Goal: Transaction & Acquisition: Purchase product/service

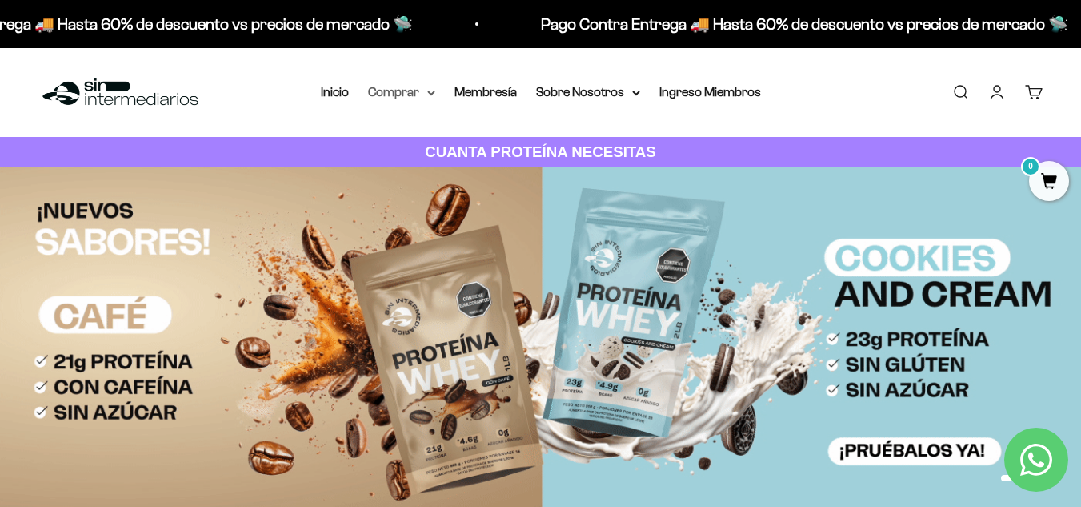
click at [428, 95] on icon at bounding box center [431, 93] width 8 height 6
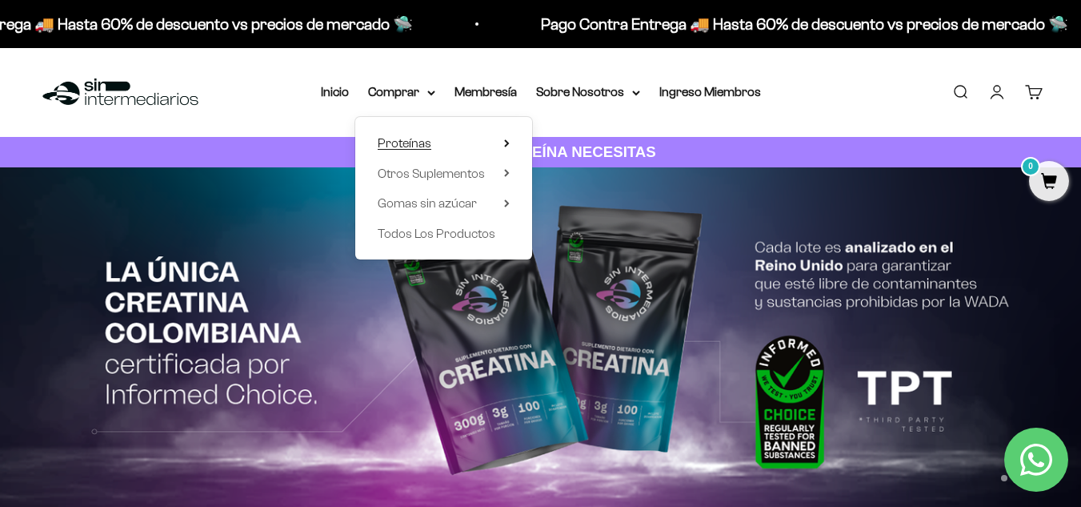
click at [471, 144] on summary "Proteínas" at bounding box center [444, 143] width 132 height 21
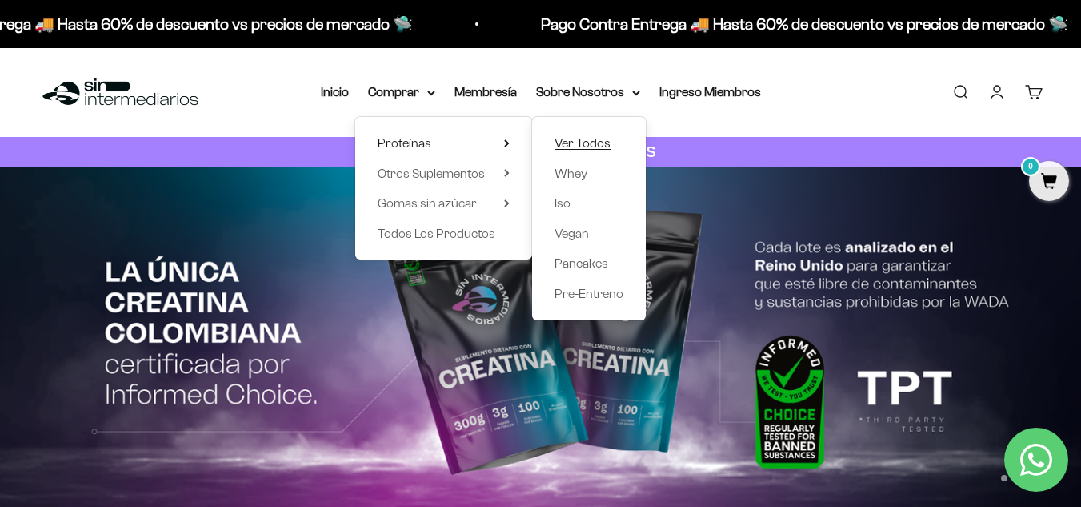
click at [560, 138] on span "Ver Todos" at bounding box center [583, 143] width 56 height 14
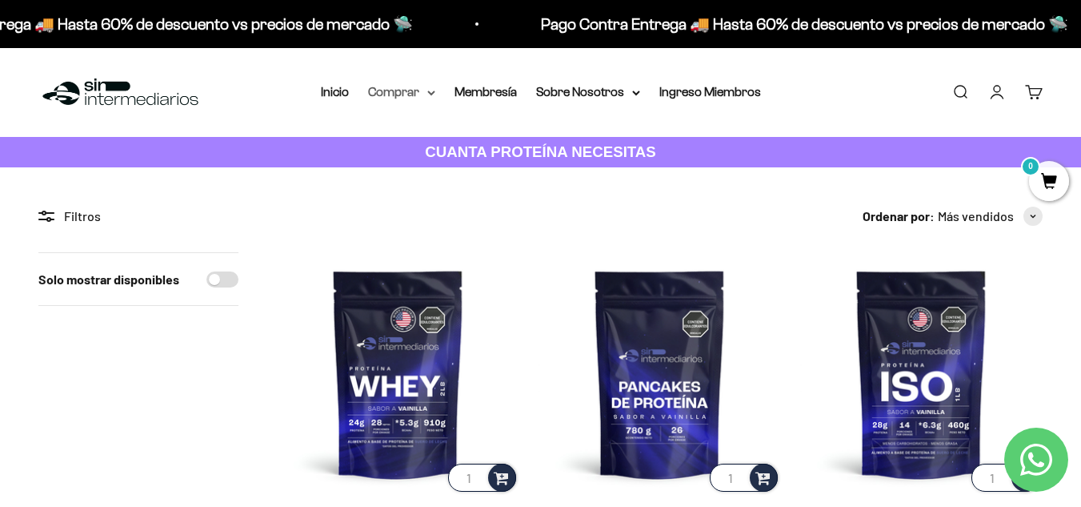
click at [426, 98] on summary "Comprar" at bounding box center [401, 92] width 67 height 21
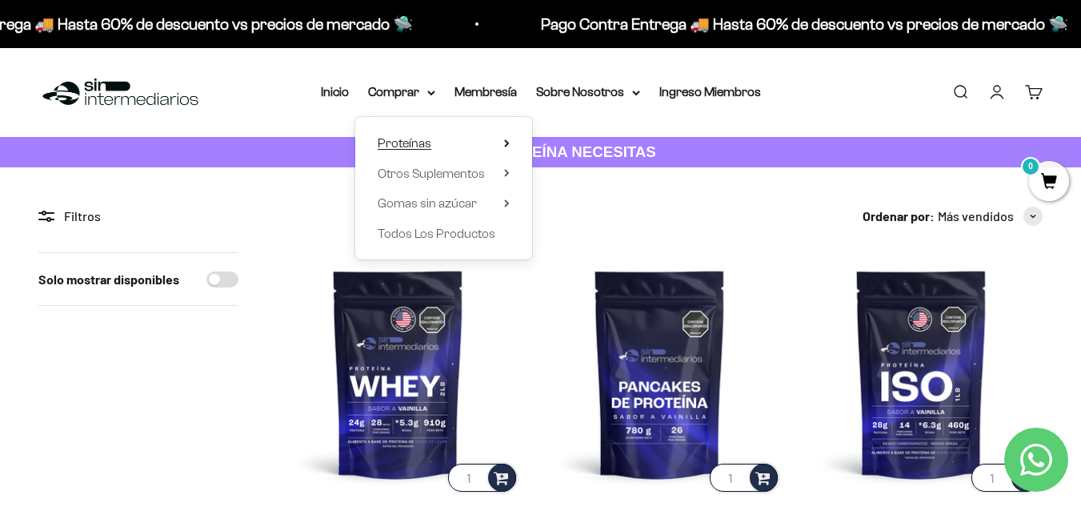
click at [510, 143] on icon at bounding box center [507, 143] width 6 height 8
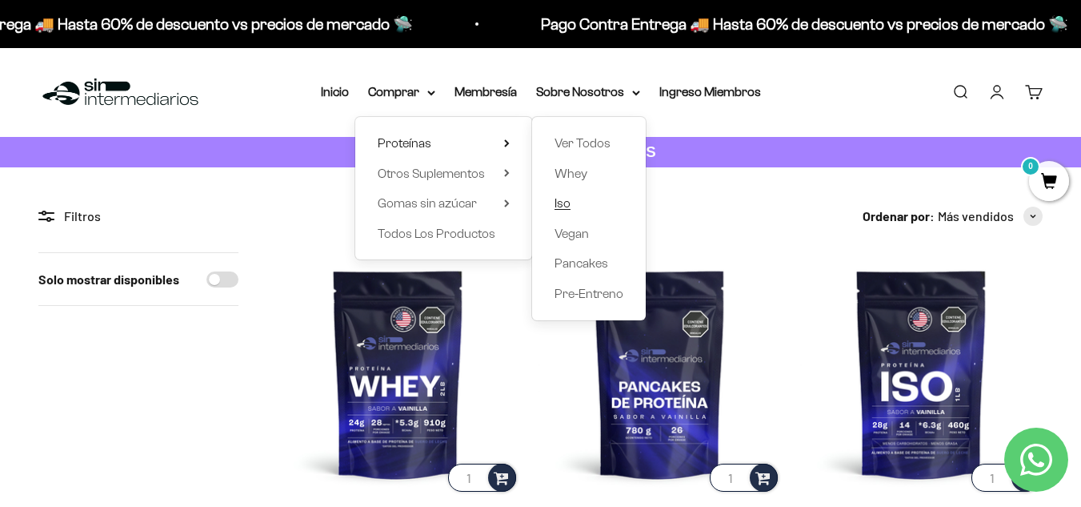
click at [570, 203] on span "Iso" at bounding box center [563, 203] width 16 height 14
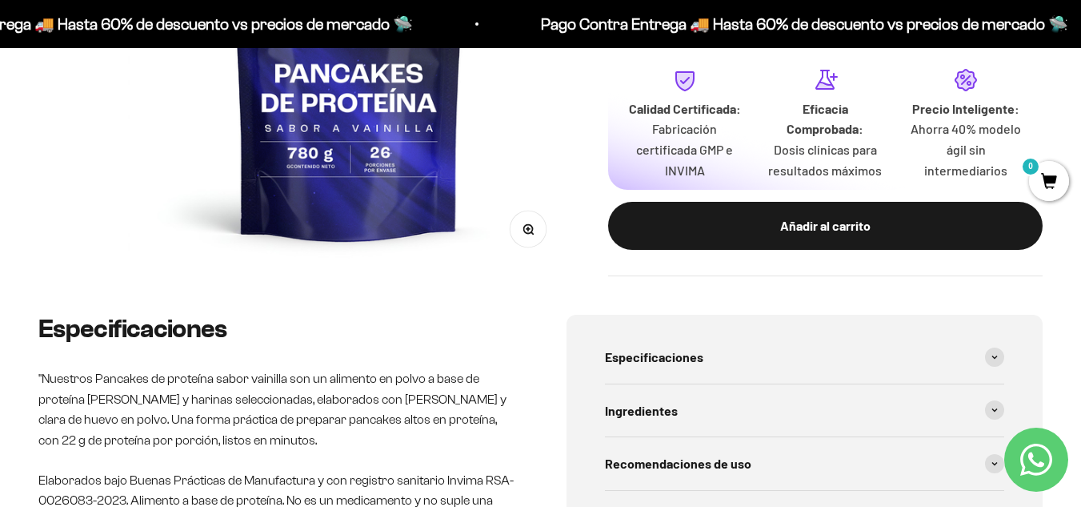
scroll to position [560, 0]
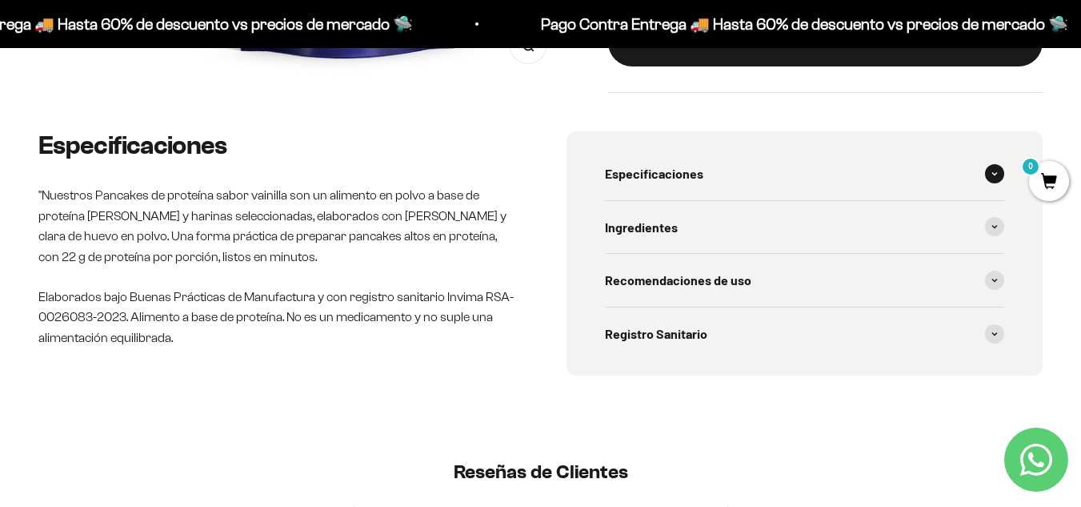
click at [776, 161] on div "Especificaciones" at bounding box center [805, 173] width 400 height 53
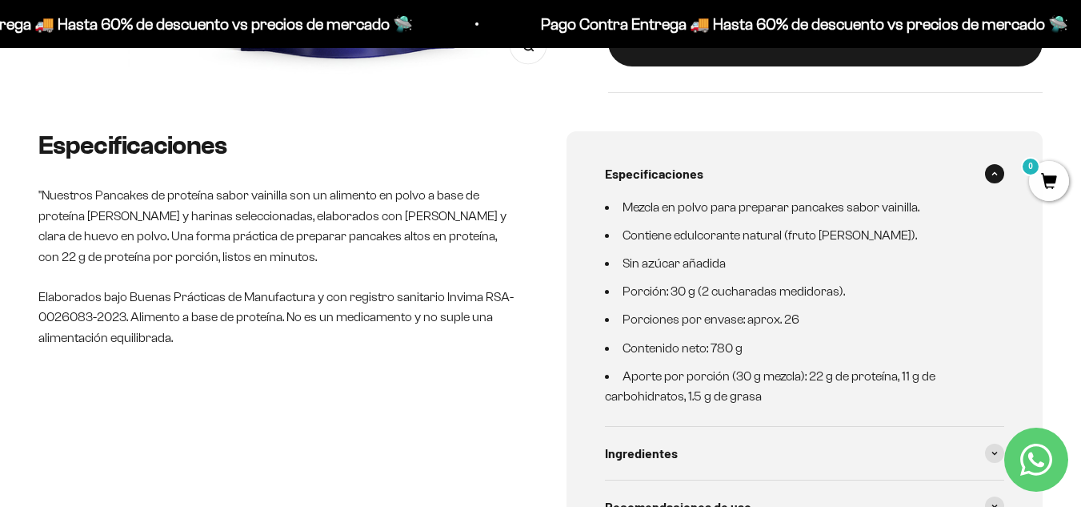
click at [776, 161] on div "Especificaciones" at bounding box center [805, 173] width 400 height 53
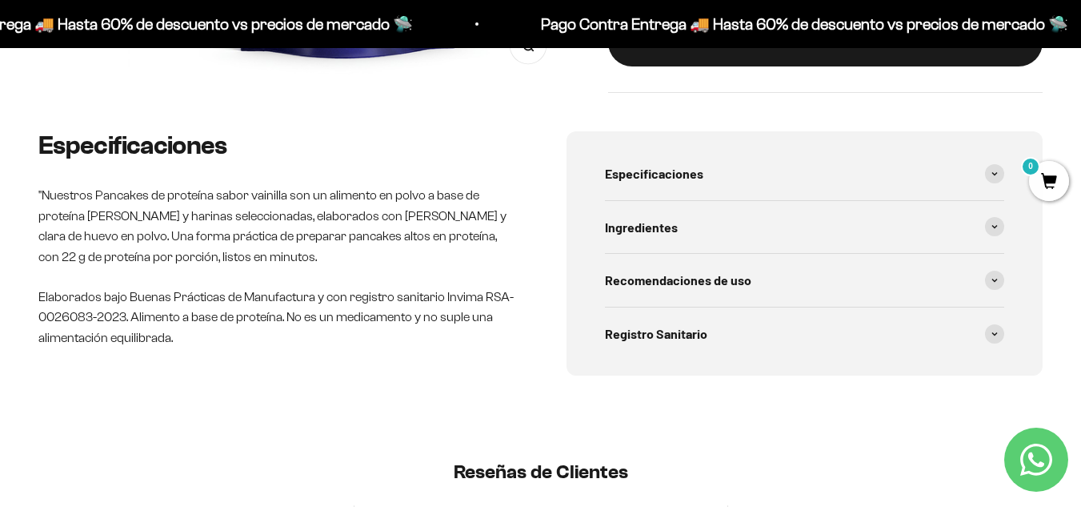
scroll to position [160, 0]
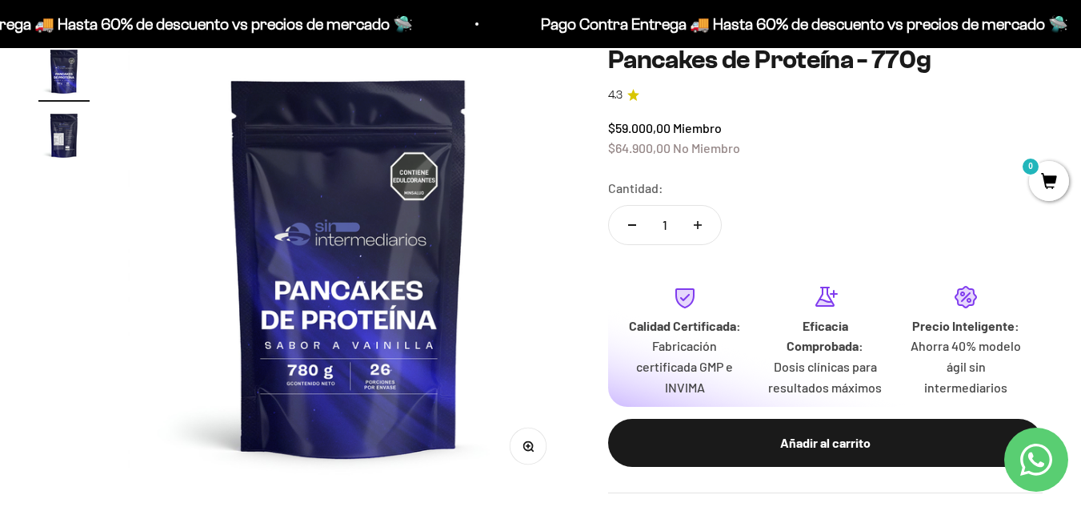
click at [70, 124] on img "Ir al artículo 2" at bounding box center [63, 135] width 51 height 51
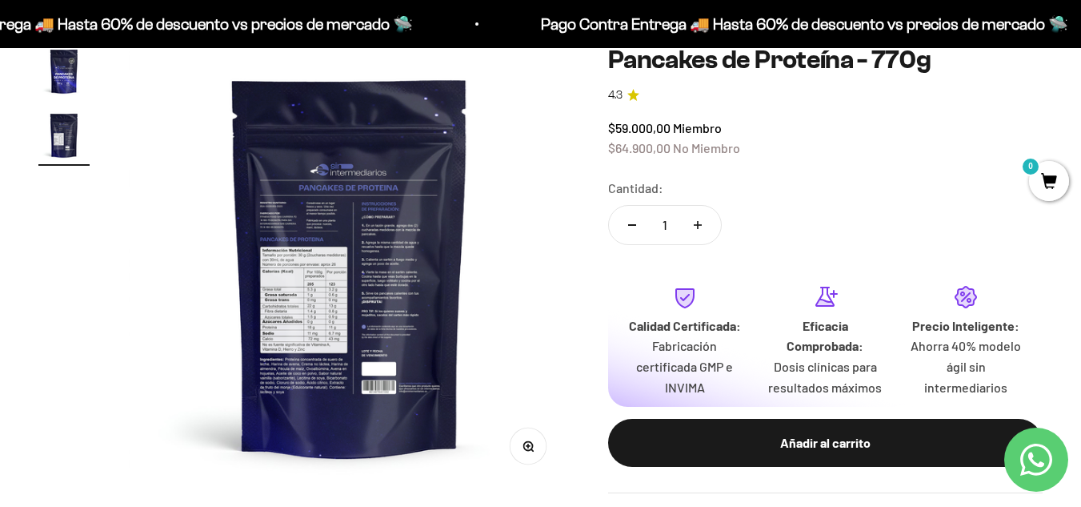
scroll to position [0, 451]
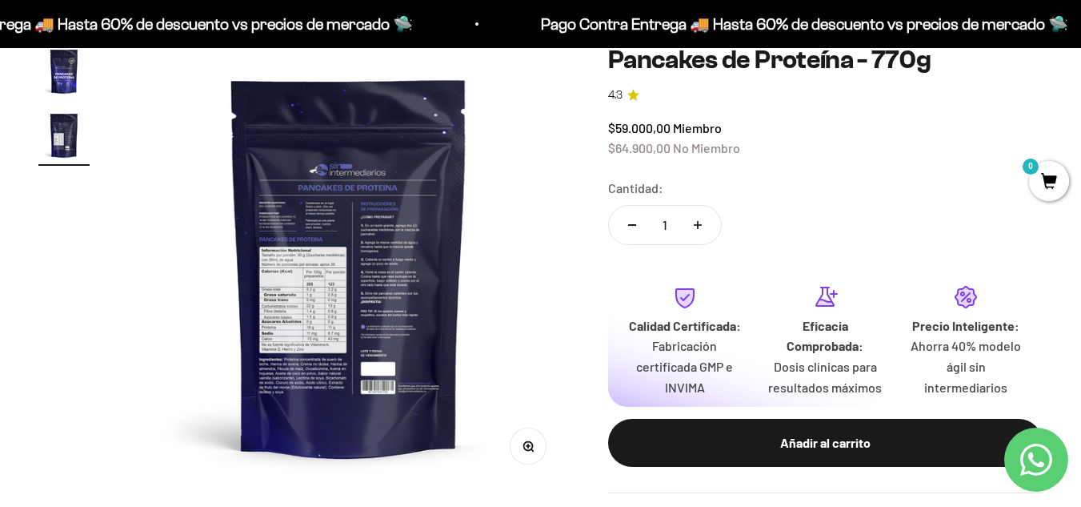
click at [427, 219] on img at bounding box center [349, 267] width 442 height 442
click at [378, 229] on img at bounding box center [349, 267] width 442 height 442
click at [535, 447] on button "Zoom" at bounding box center [528, 446] width 36 height 36
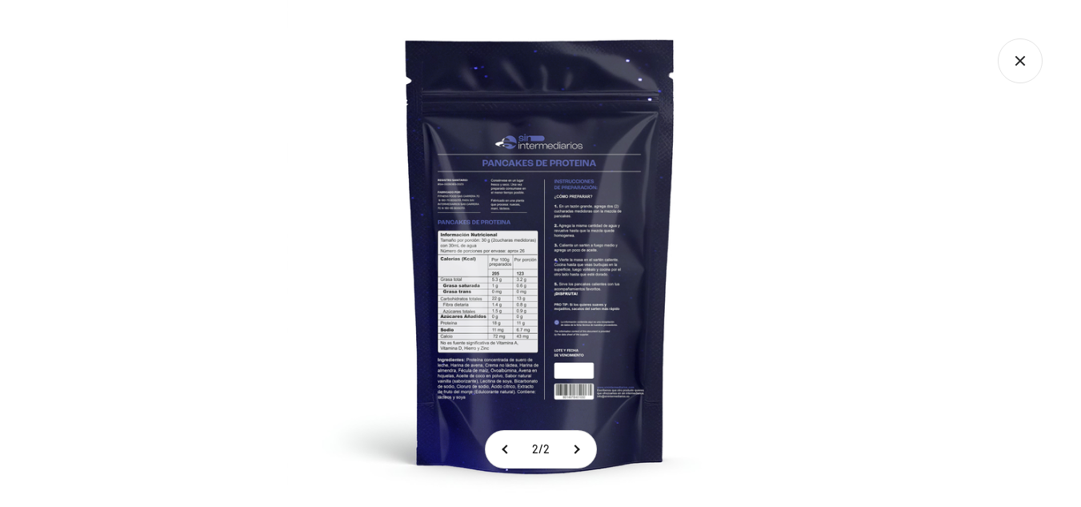
click at [544, 198] on img at bounding box center [540, 253] width 507 height 507
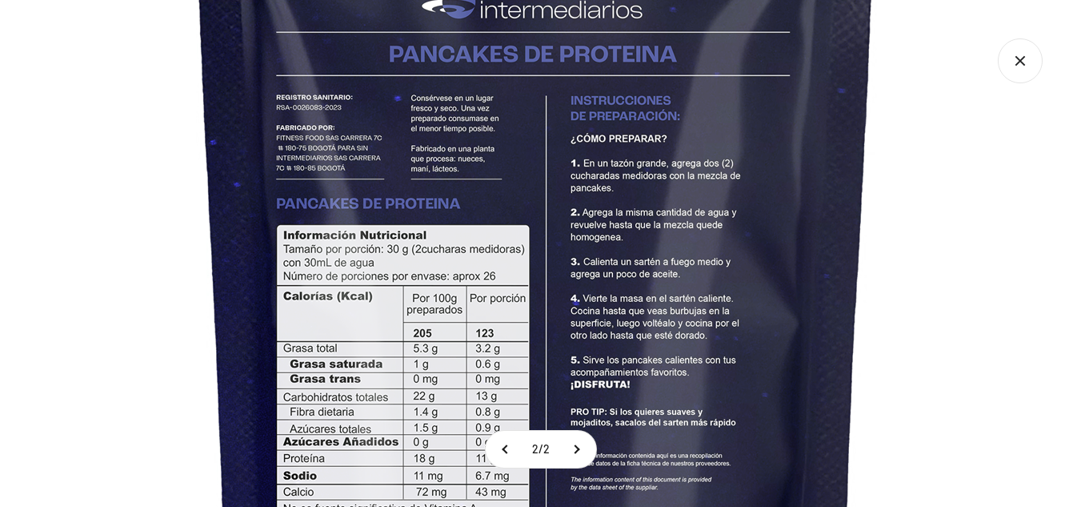
click at [498, 137] on img at bounding box center [536, 282] width 1281 height 1281
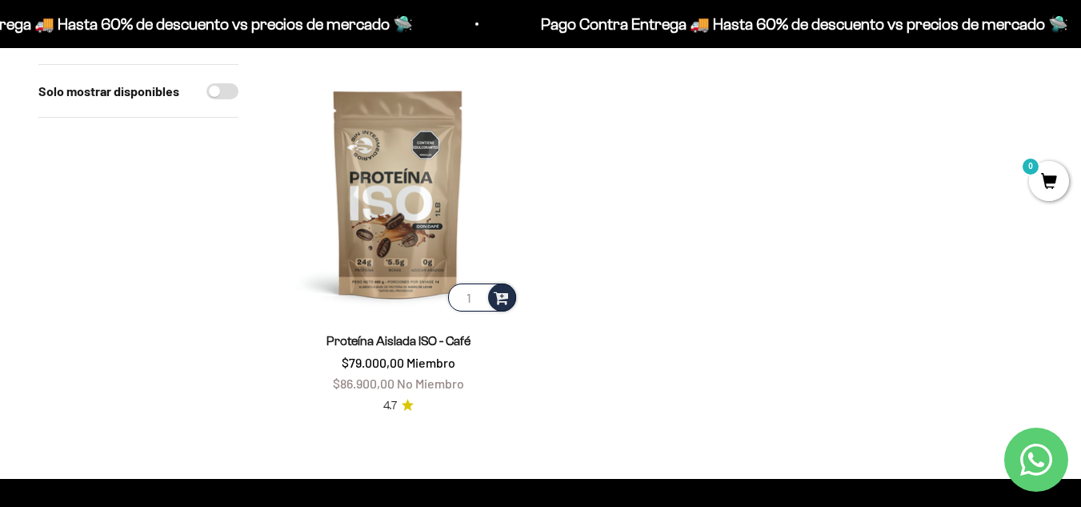
scroll to position [240, 0]
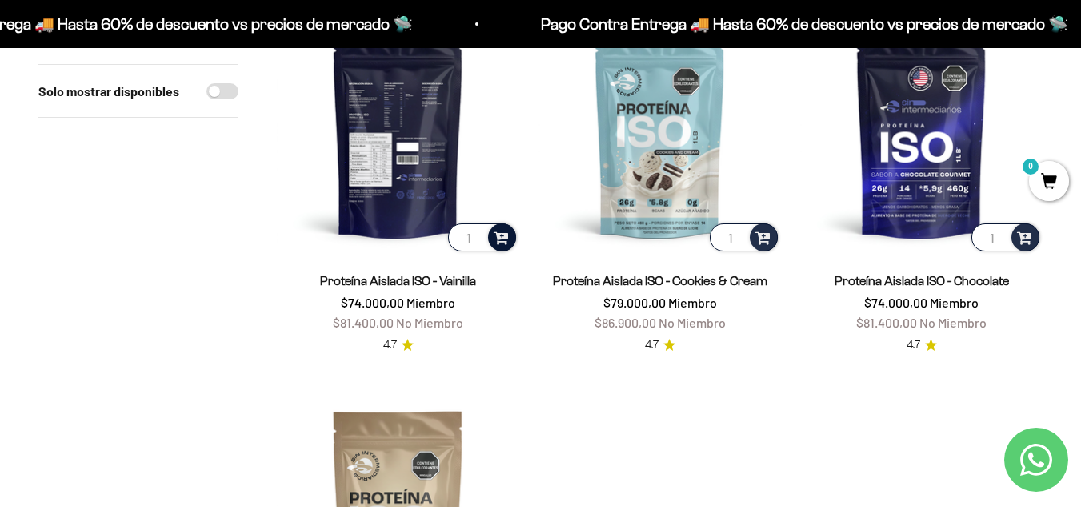
click at [505, 239] on span at bounding box center [501, 236] width 15 height 18
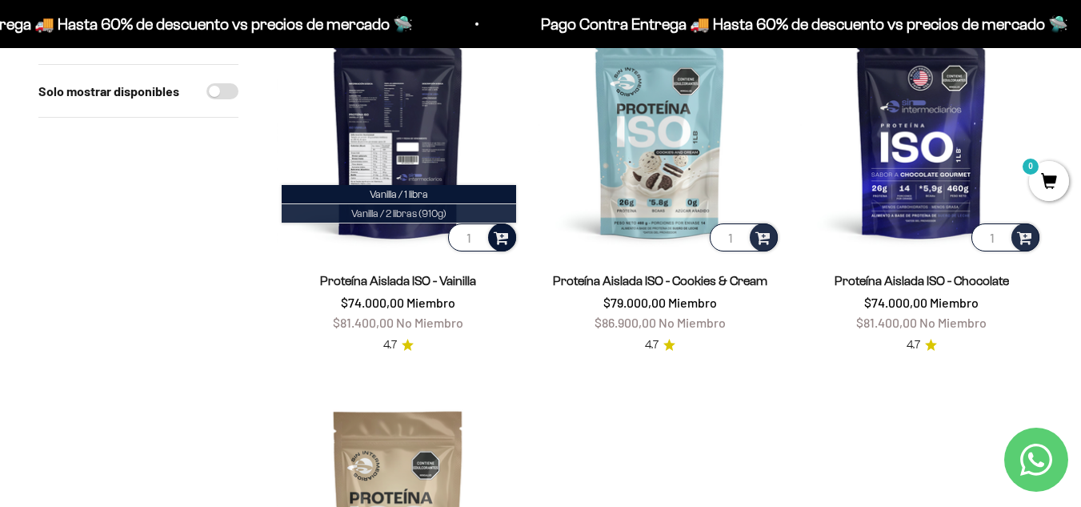
click at [401, 216] on span "Vanilla / 2 libras (910g)" at bounding box center [398, 213] width 95 height 12
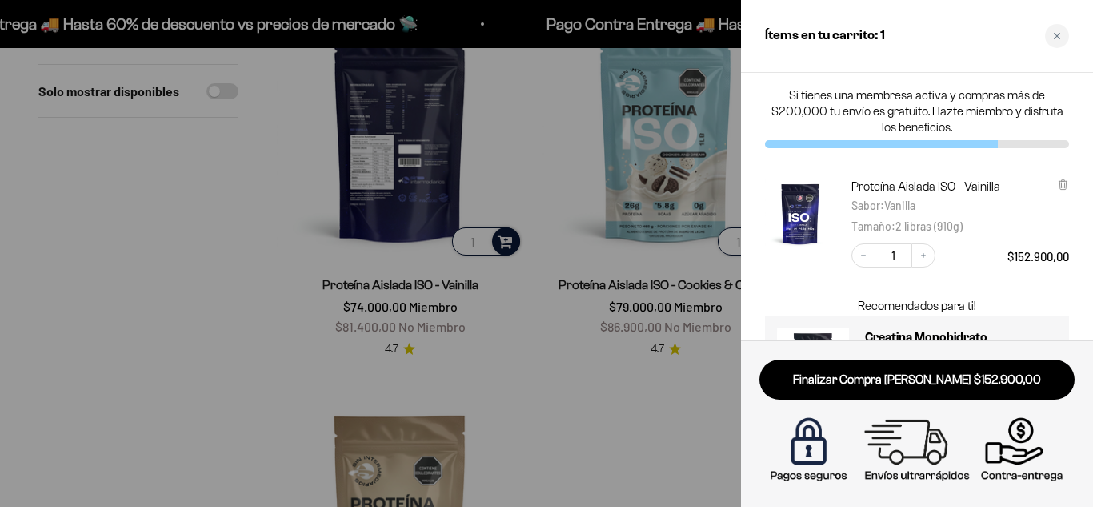
click at [692, 370] on div at bounding box center [546, 253] width 1093 height 507
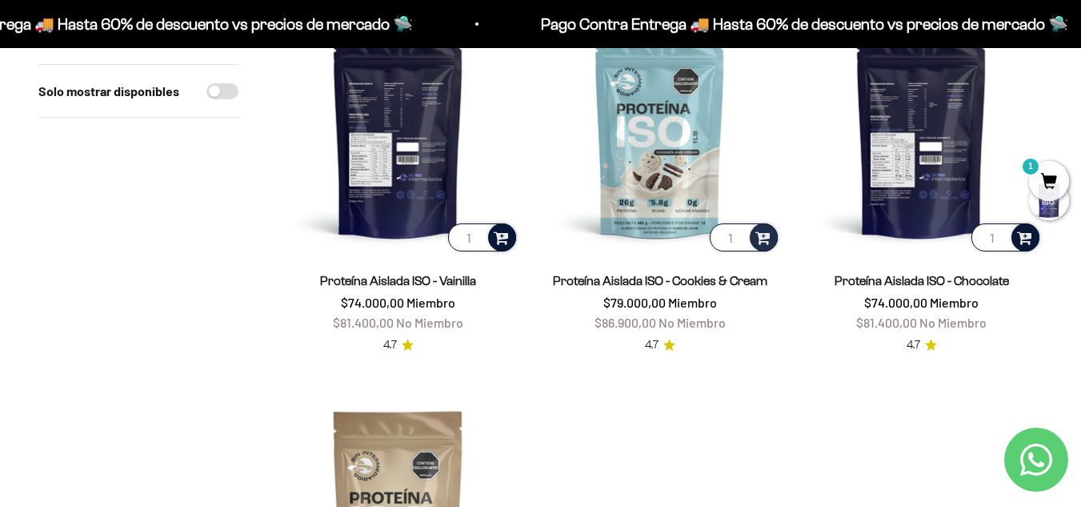
click at [1025, 240] on span at bounding box center [1024, 236] width 15 height 18
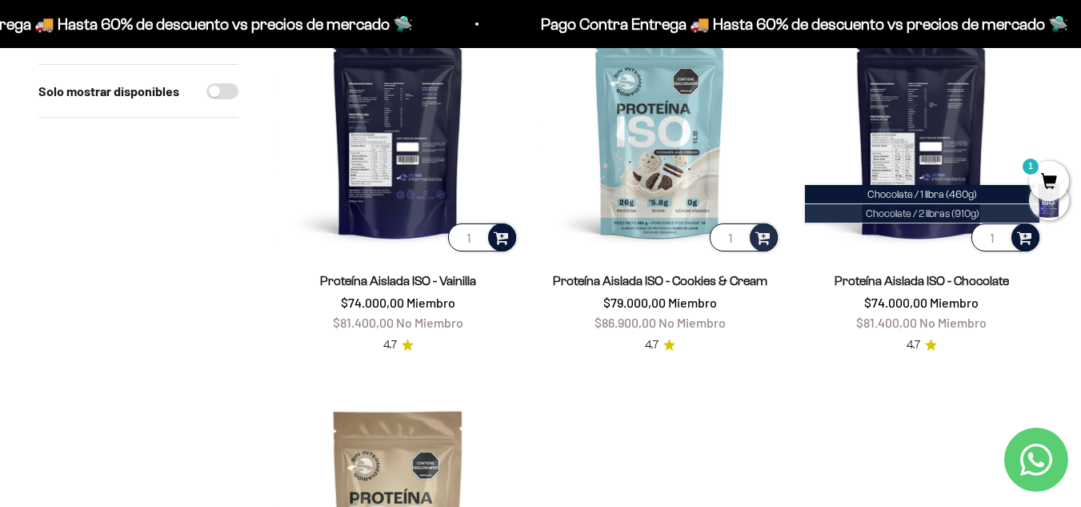
click at [949, 215] on span "Chocolate / 2 libras (910g)" at bounding box center [923, 213] width 114 height 12
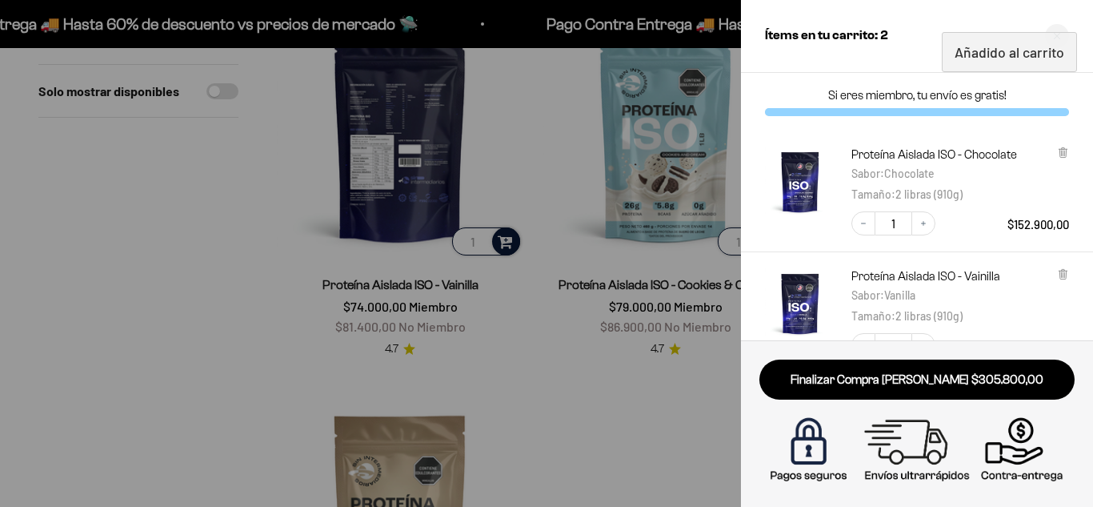
click at [627, 408] on div at bounding box center [546, 253] width 1093 height 507
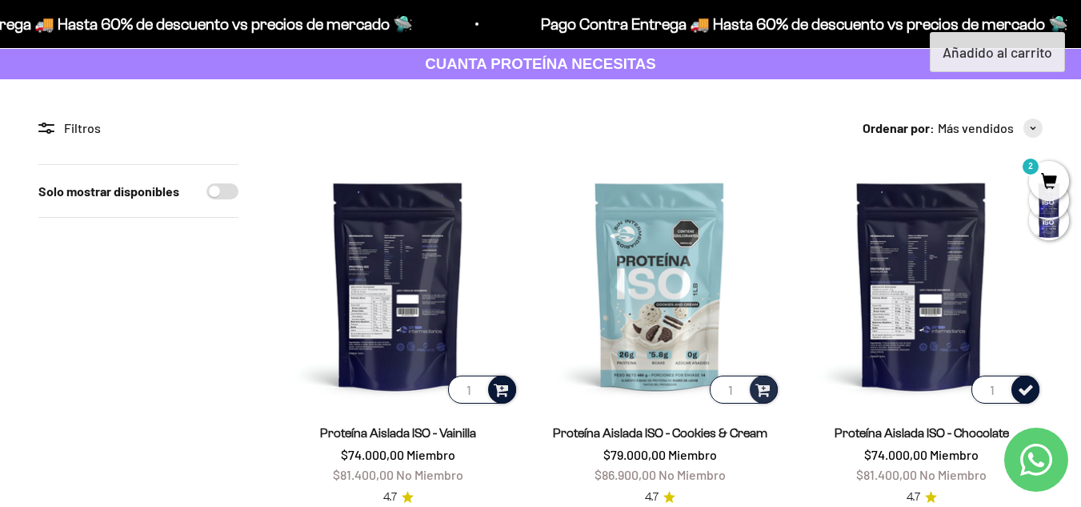
scroll to position [0, 0]
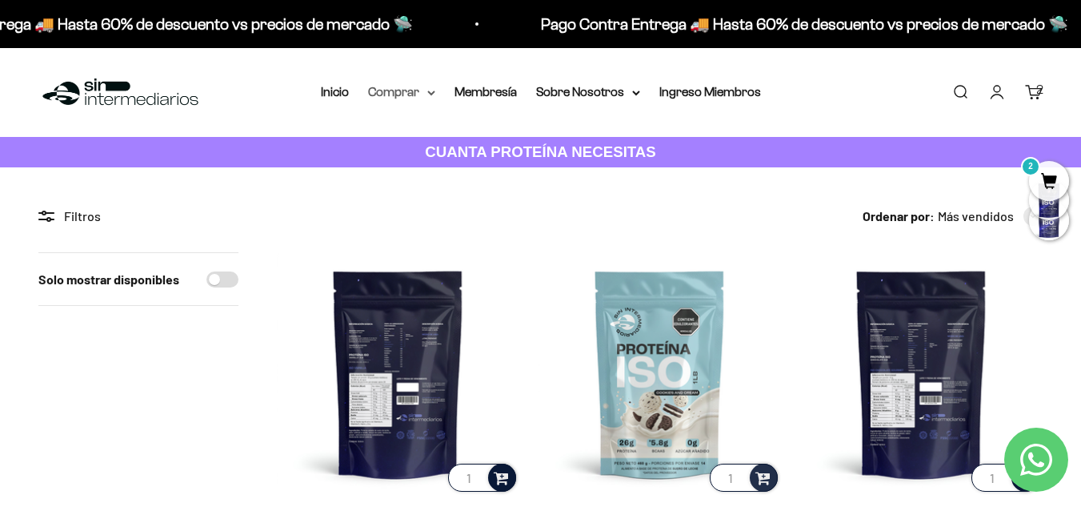
click at [424, 99] on summary "Comprar" at bounding box center [401, 92] width 67 height 21
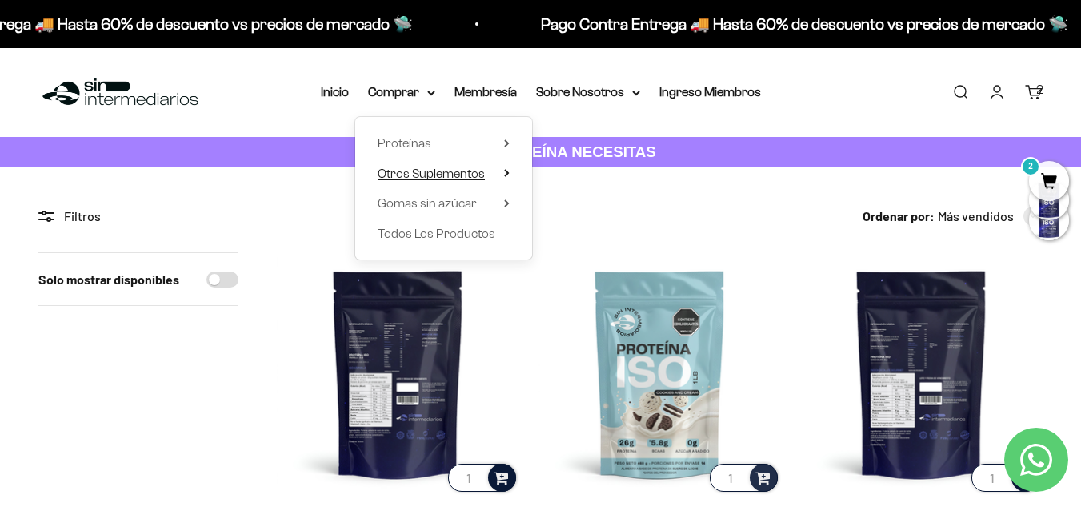
click at [501, 178] on summary "Otros Suplementos" at bounding box center [444, 173] width 132 height 21
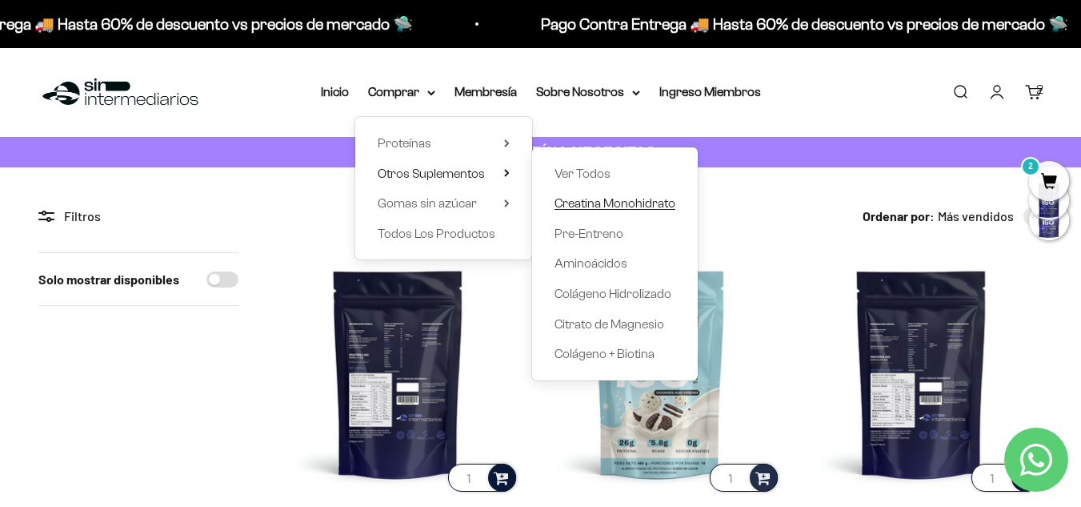
click at [599, 203] on span "Creatina Monohidrato" at bounding box center [615, 203] width 121 height 14
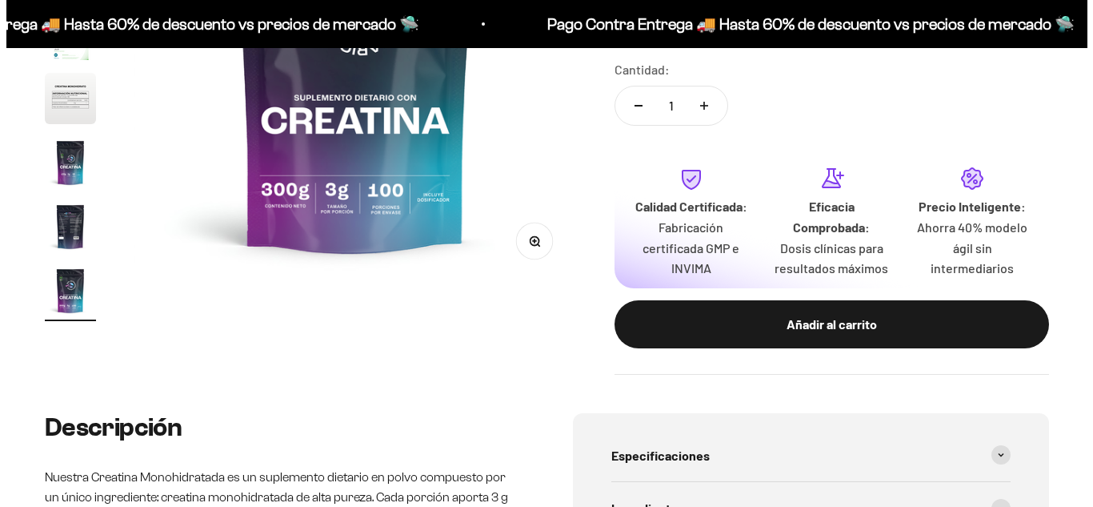
scroll to position [480, 0]
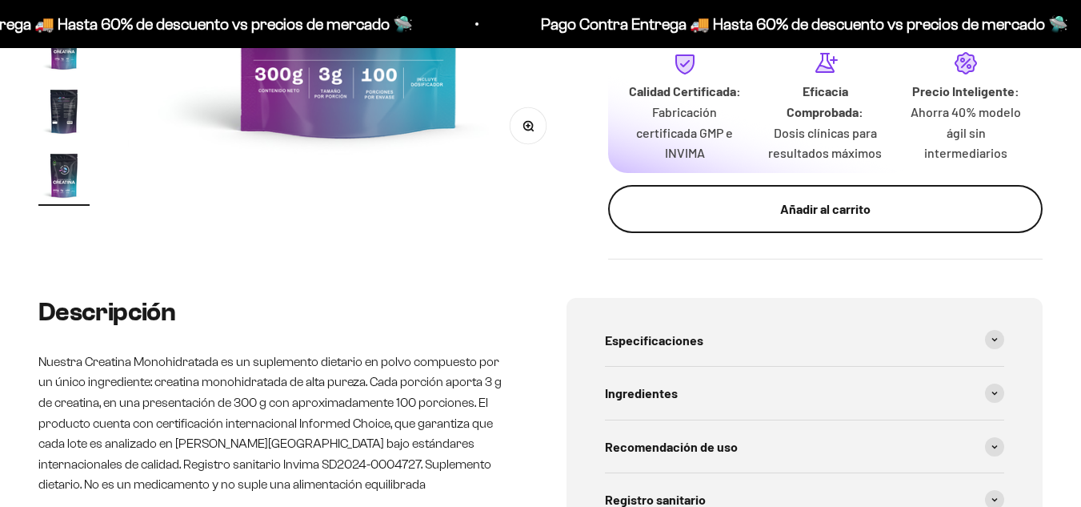
click at [768, 221] on button "Añadir al carrito" at bounding box center [825, 209] width 435 height 48
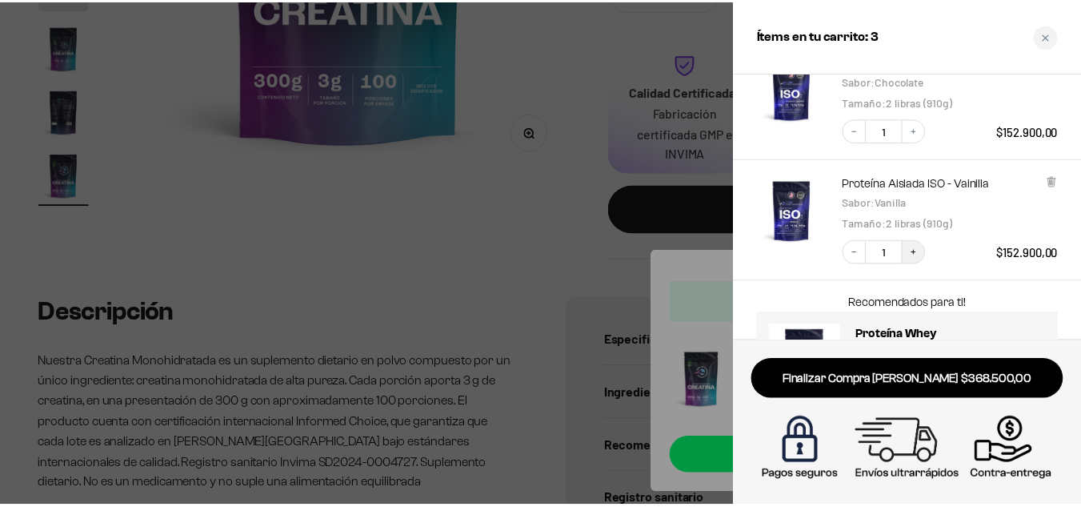
scroll to position [116, 0]
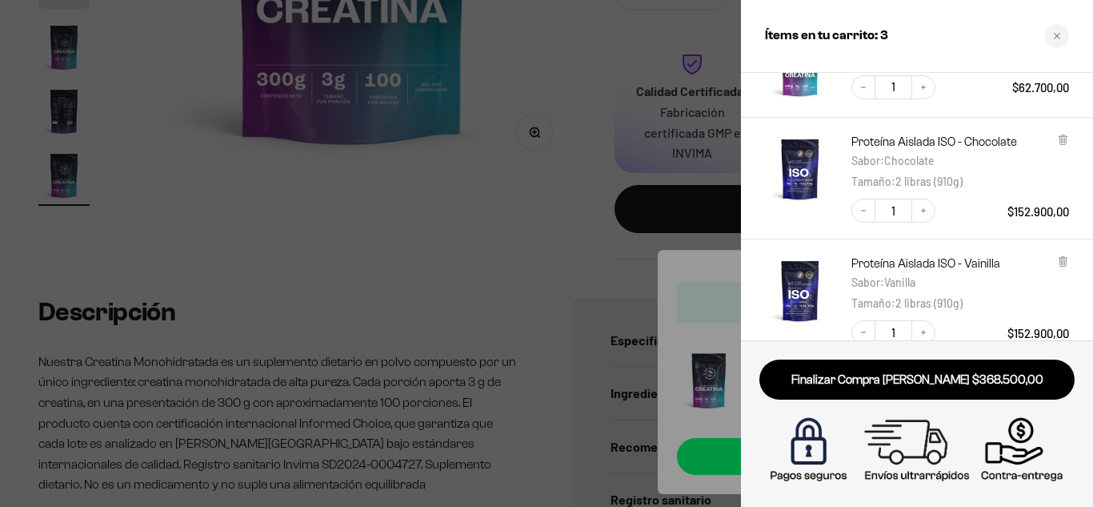
click at [565, 179] on div at bounding box center [546, 253] width 1093 height 507
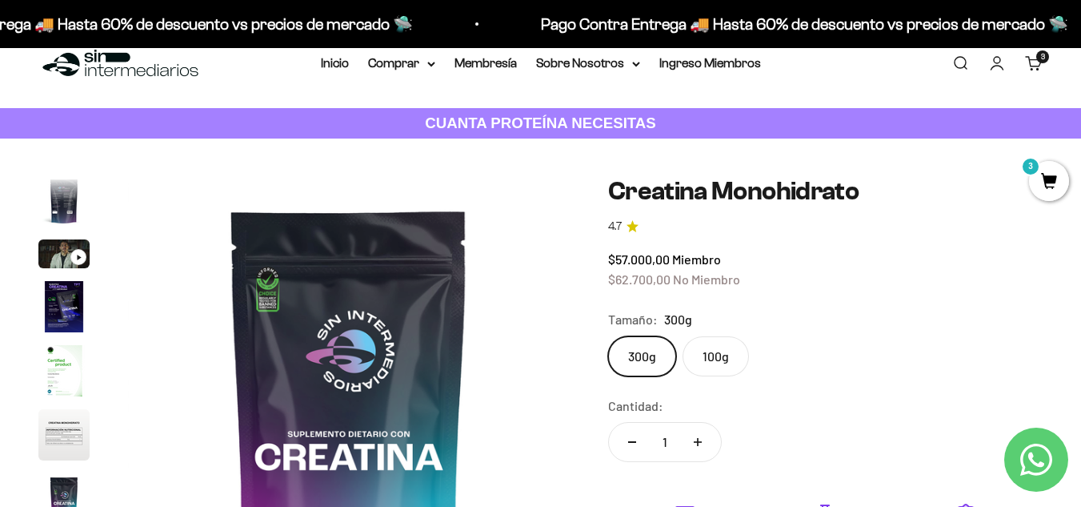
scroll to position [0, 0]
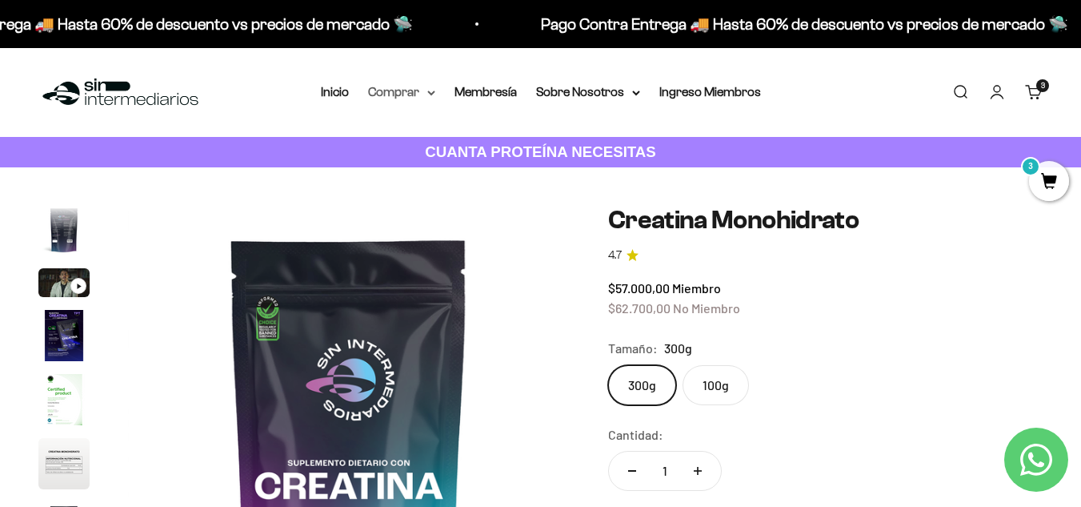
click at [397, 89] on summary "Comprar" at bounding box center [401, 92] width 67 height 21
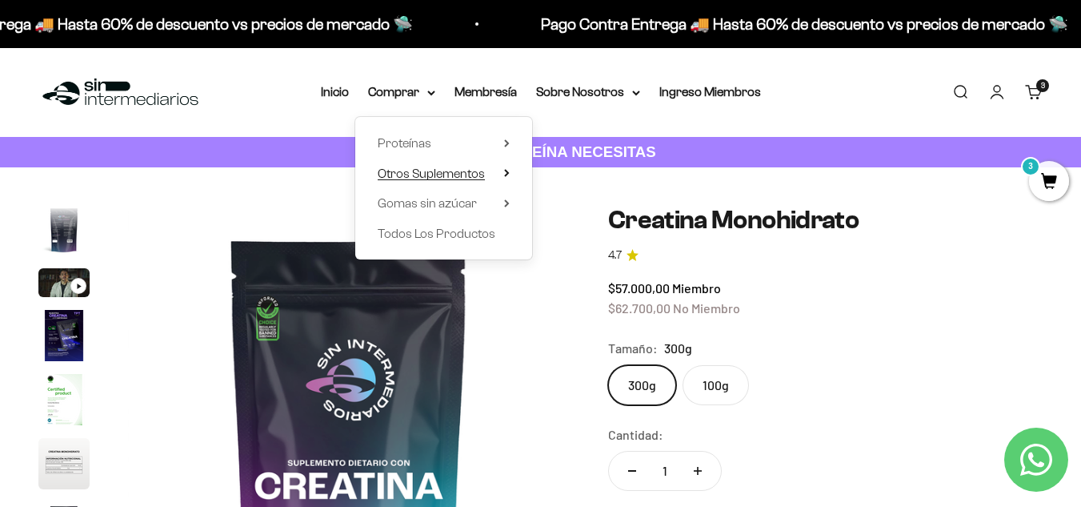
click at [508, 166] on summary "Otros Suplementos" at bounding box center [444, 173] width 132 height 21
click at [505, 142] on icon at bounding box center [507, 143] width 6 height 8
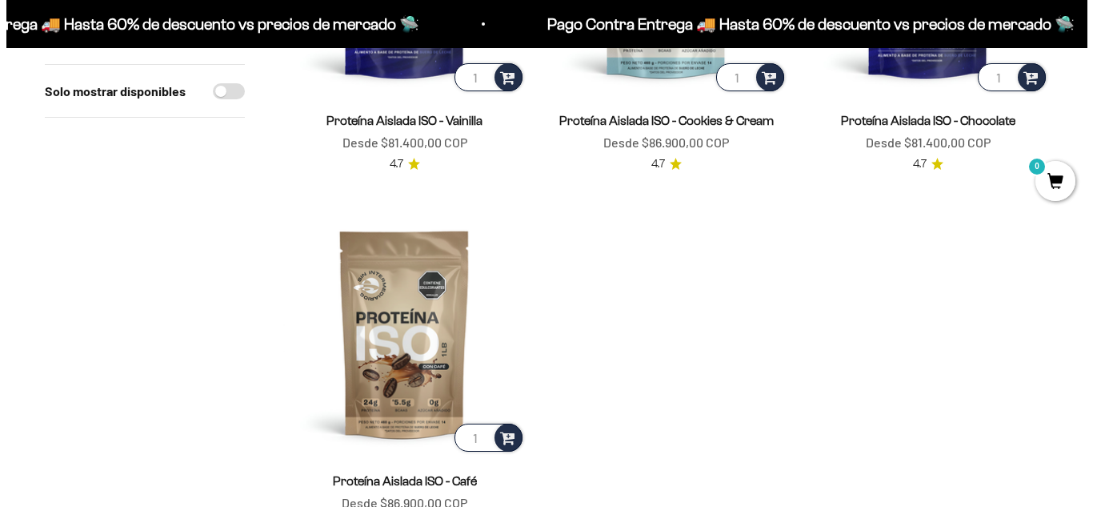
scroll to position [320, 0]
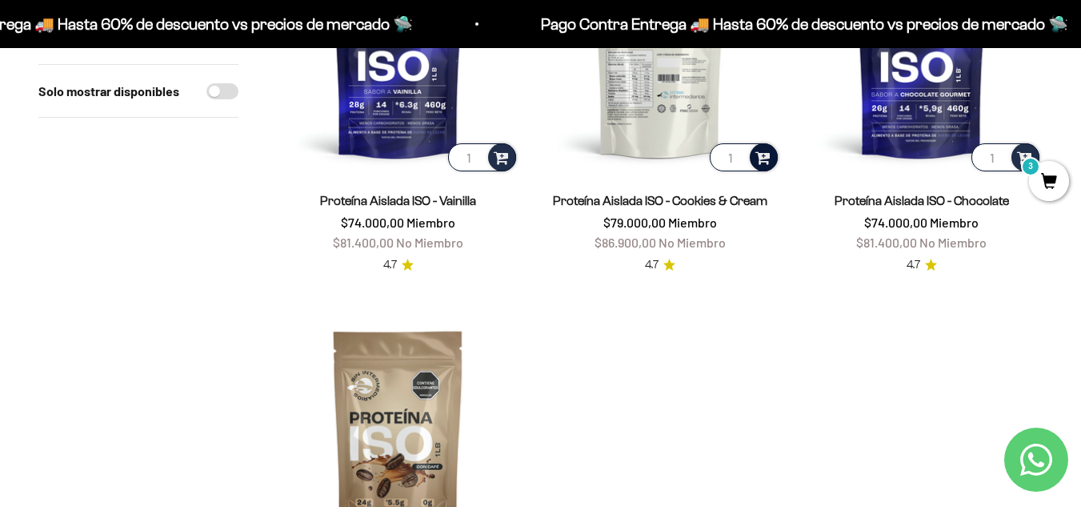
click at [763, 152] on span at bounding box center [763, 156] width 15 height 18
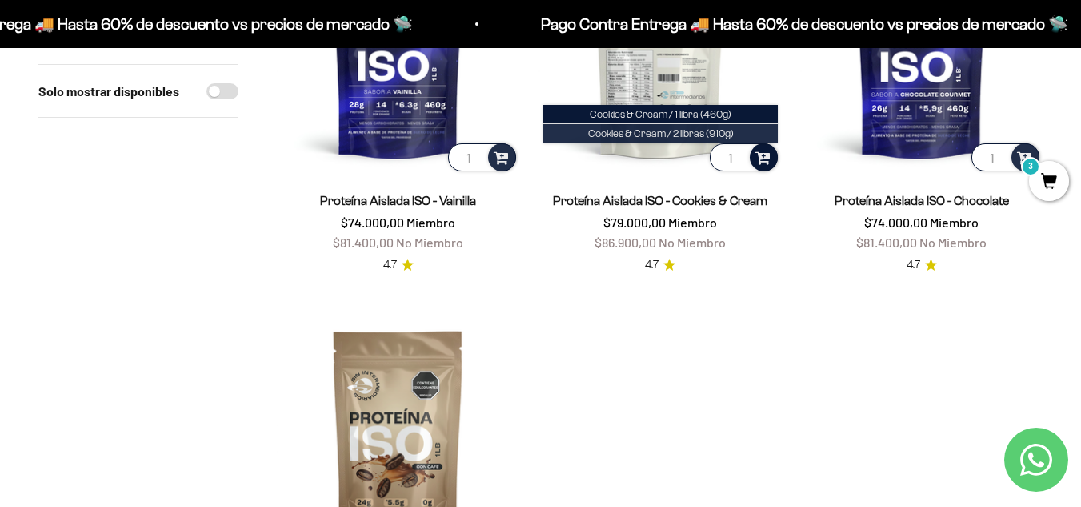
click at [657, 138] on span "Cookies & Cream / 2 libras (910g)" at bounding box center [661, 133] width 146 height 12
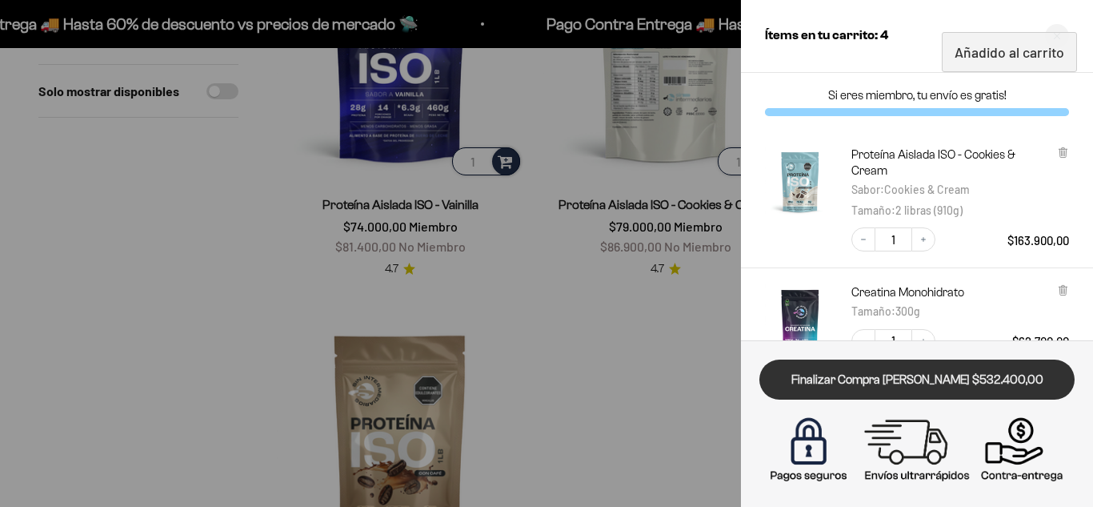
click at [929, 375] on link "Finalizar Compra [PERSON_NAME] $532.400,00" at bounding box center [917, 379] width 315 height 41
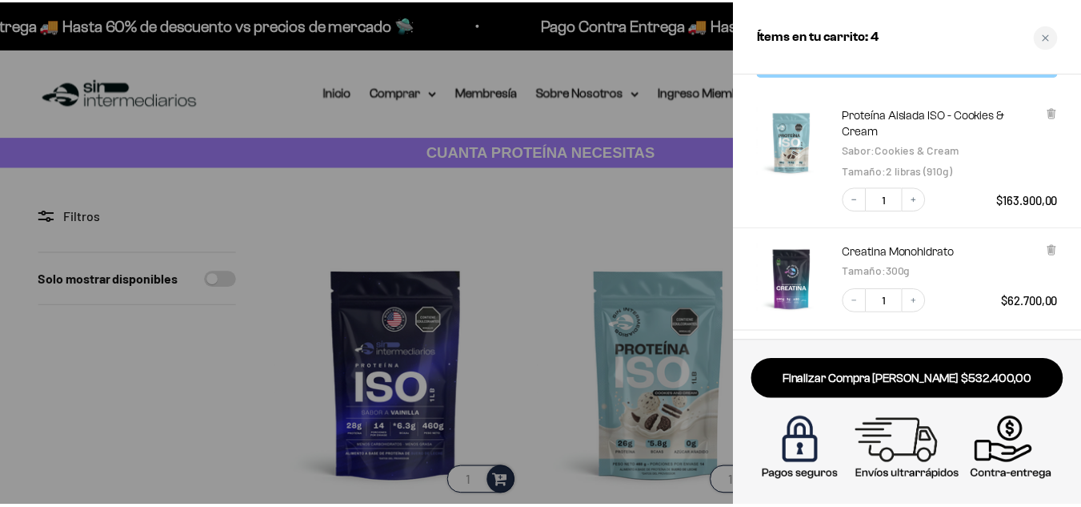
scroll to position [14, 0]
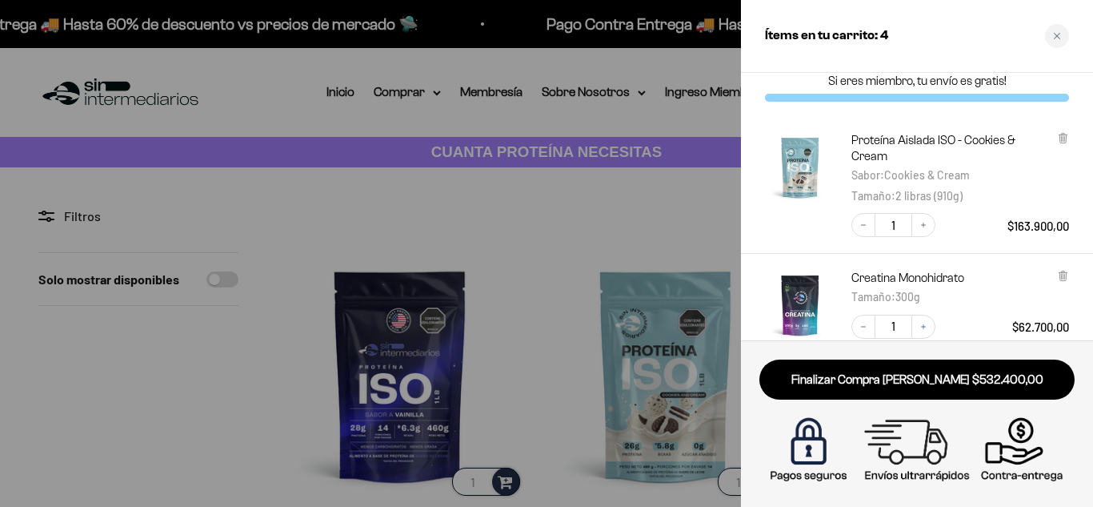
click at [536, 264] on div at bounding box center [546, 253] width 1093 height 507
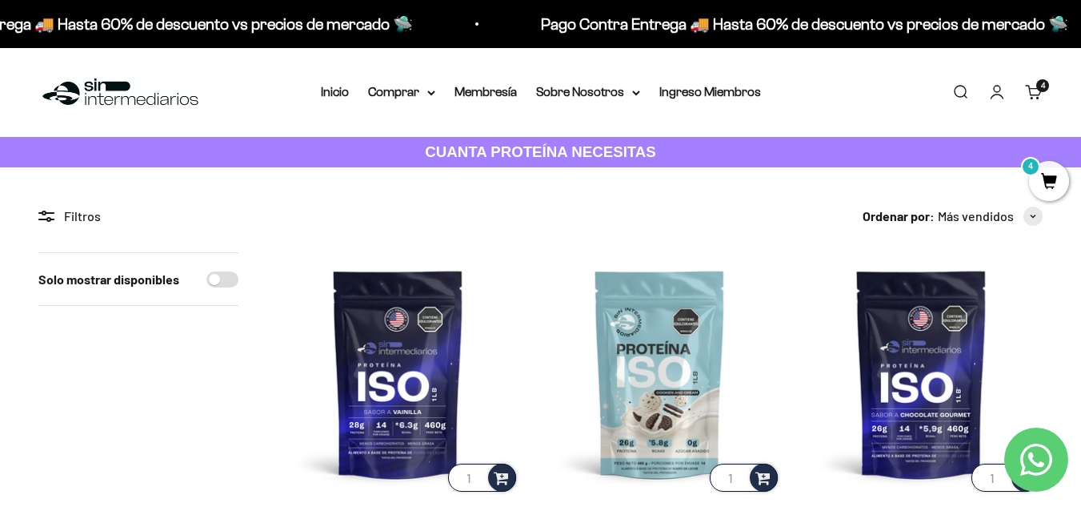
scroll to position [320, 0]
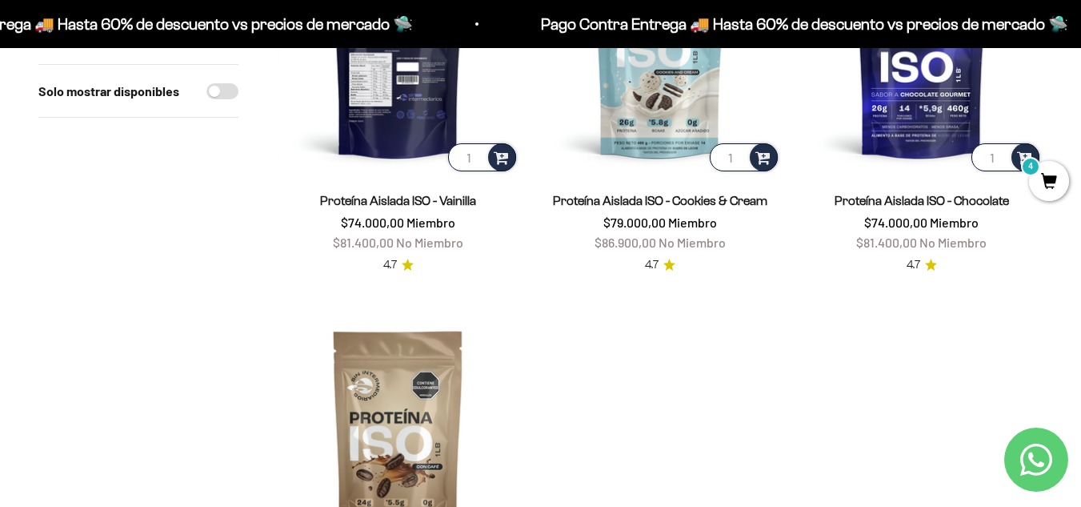
click at [431, 81] on img at bounding box center [398, 53] width 243 height 243
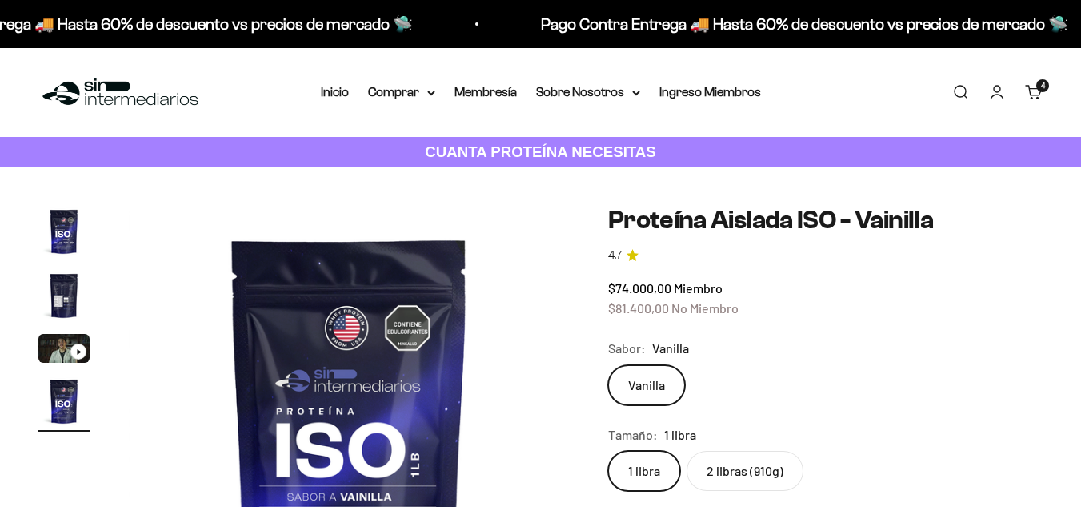
scroll to position [0, 1354]
